Goal: Navigation & Orientation: Find specific page/section

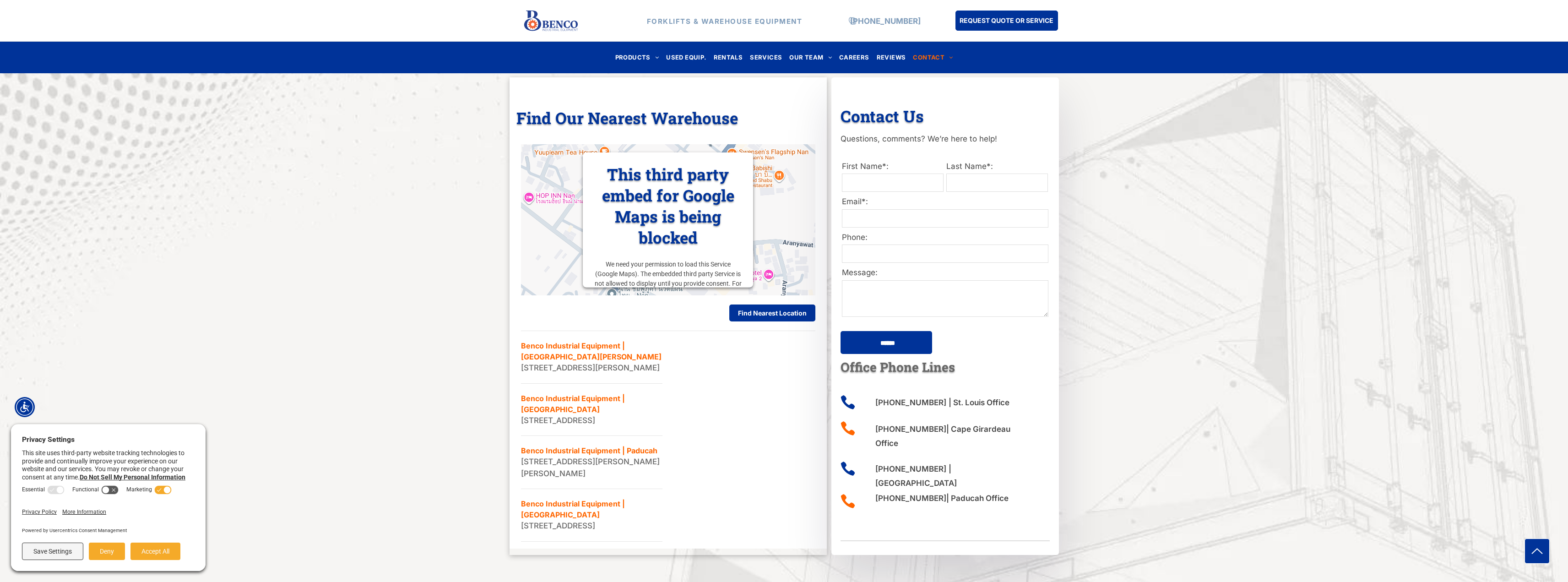
scroll to position [458, 0]
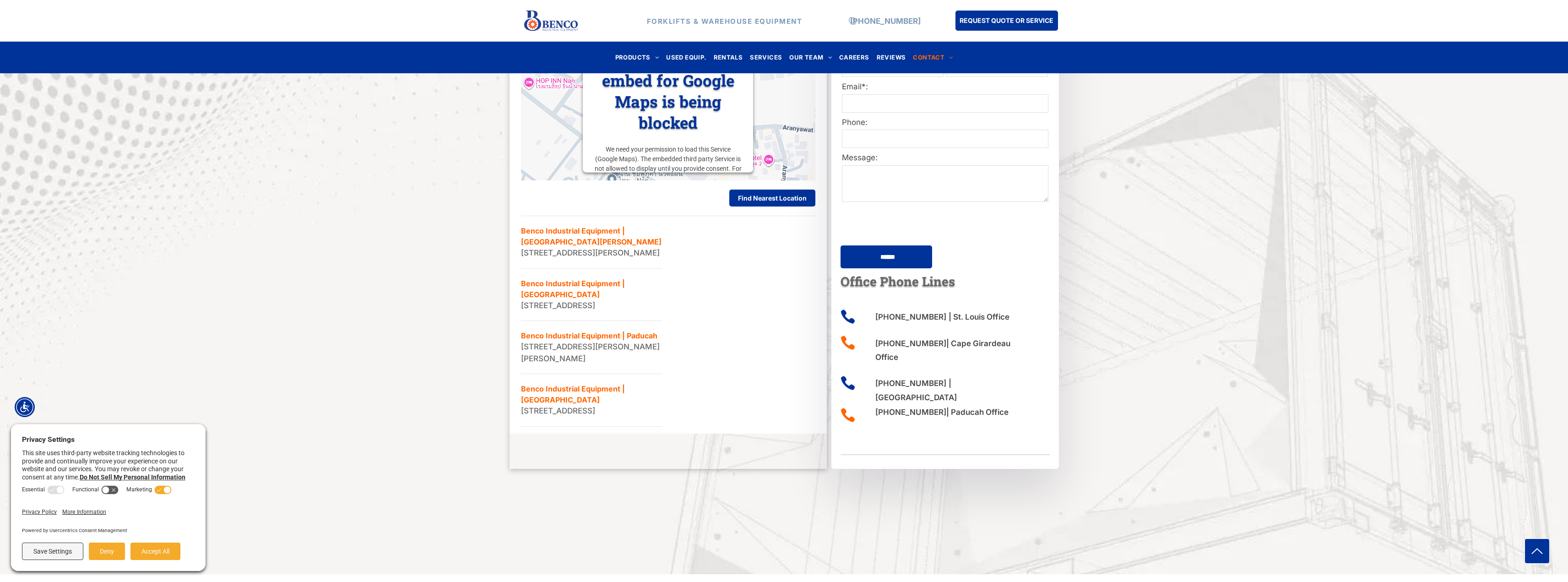
click at [554, 368] on li "Benco Industrial Equipment | Paducah [STREET_ADDRESS][PERSON_NAME]" at bounding box center [592, 347] width 141 height 53
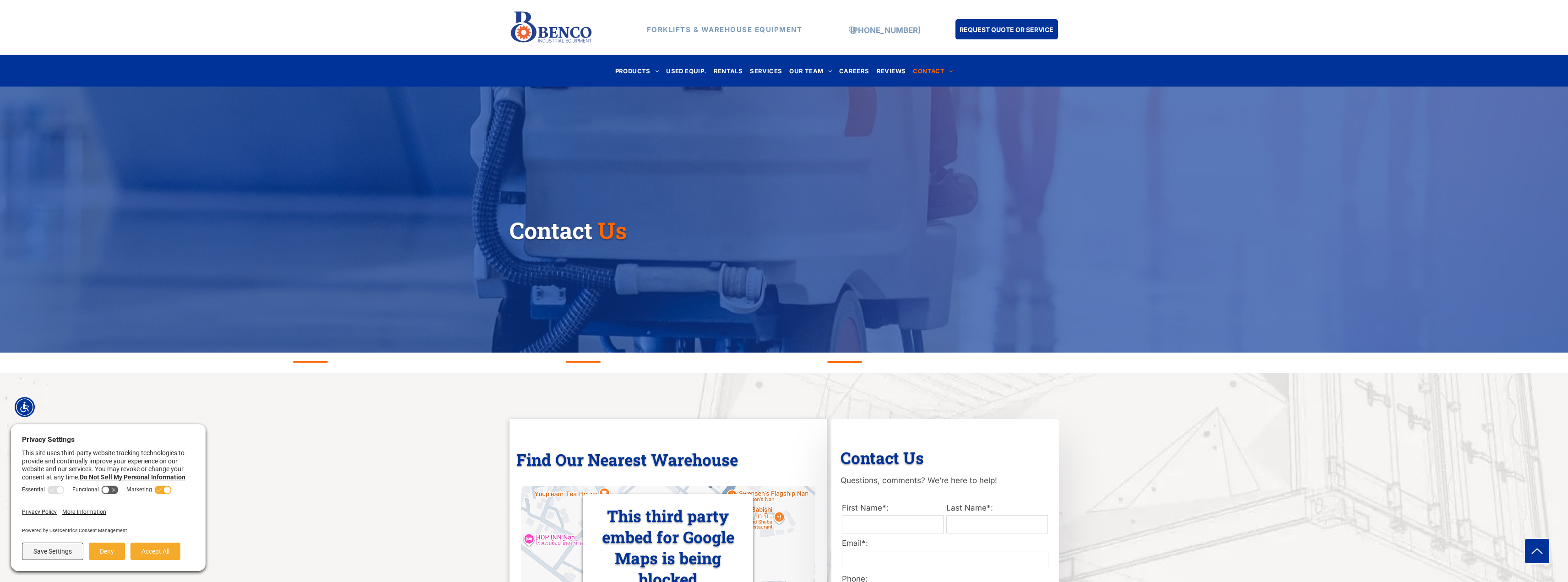
scroll to position [0, 0]
